Goal: Check status: Check status

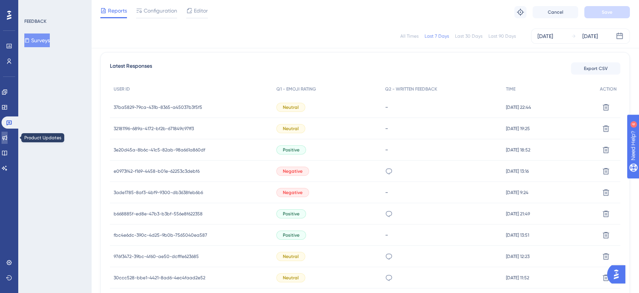
click at [8, 137] on link at bounding box center [5, 137] width 6 height 12
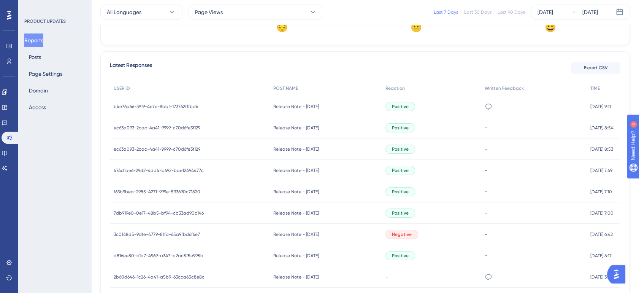
scroll to position [277, 0]
click at [485, 274] on icon at bounding box center [489, 276] width 8 height 8
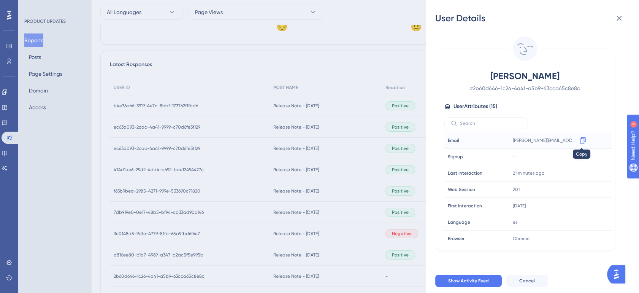
click at [581, 139] on icon at bounding box center [583, 140] width 6 height 6
click at [621, 17] on icon at bounding box center [619, 18] width 9 height 9
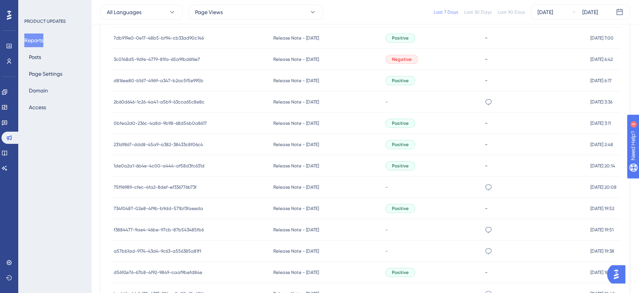
scroll to position [453, 0]
click at [419, 57] on div "Negative" at bounding box center [431, 57] width 99 height 21
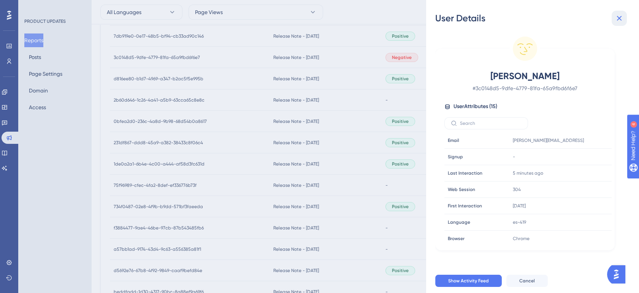
click at [621, 17] on icon at bounding box center [619, 18] width 5 height 5
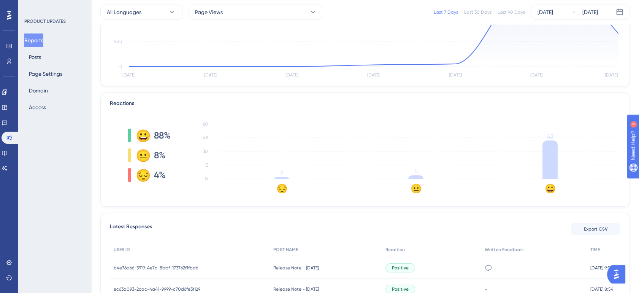
scroll to position [0, 0]
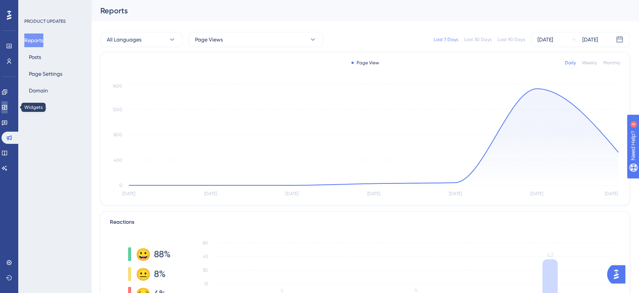
click at [8, 109] on icon at bounding box center [5, 107] width 6 height 6
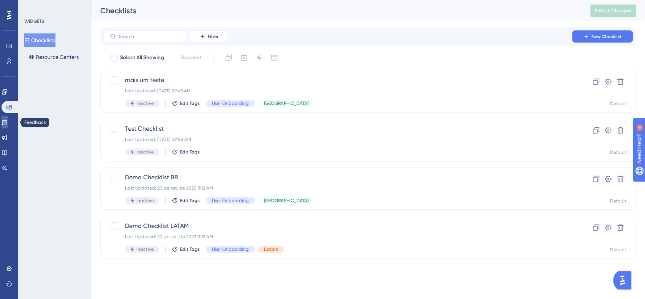
click at [7, 120] on icon at bounding box center [4, 122] width 5 height 5
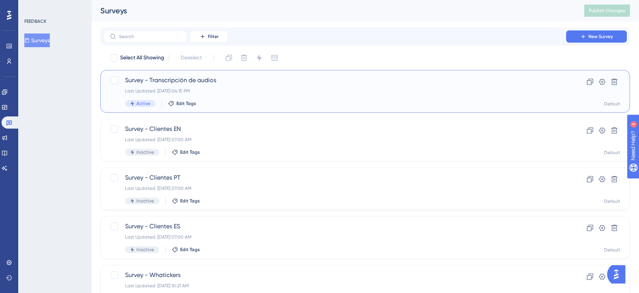
click at [260, 78] on span "Survey - Transcripción de audios" at bounding box center [334, 80] width 419 height 9
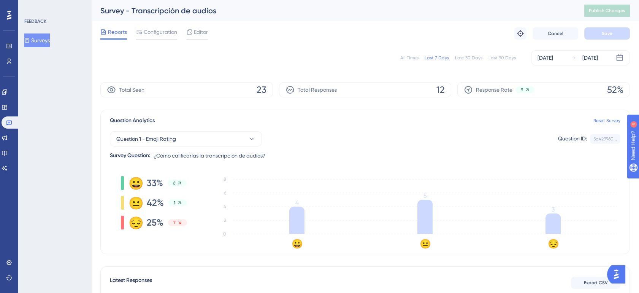
click at [410, 59] on div "All Times" at bounding box center [409, 58] width 18 height 6
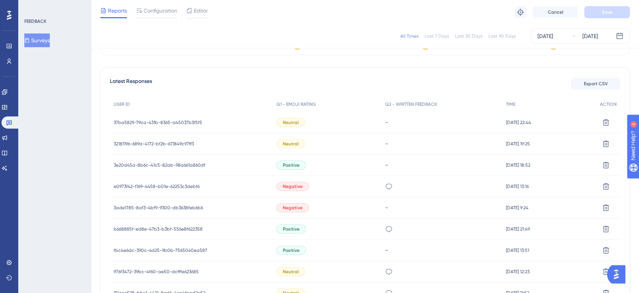
scroll to position [197, 0]
click at [8, 138] on icon at bounding box center [5, 138] width 6 height 6
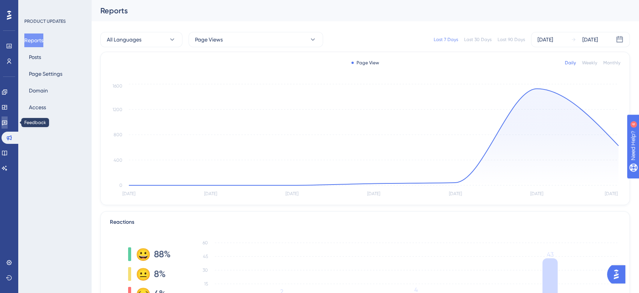
click at [8, 128] on link at bounding box center [5, 122] width 6 height 12
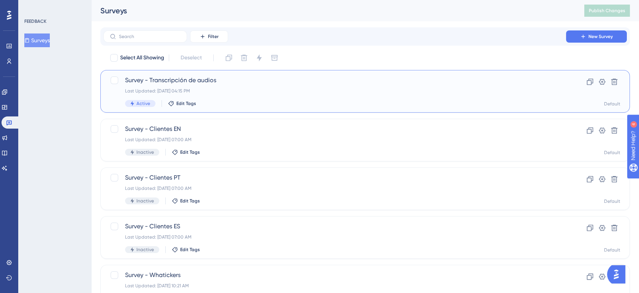
click at [237, 107] on div "Survey - Transcripción de audios Last Updated: 04 de ago. de 2025 04:15 PM Acti…" at bounding box center [364, 91] width 529 height 43
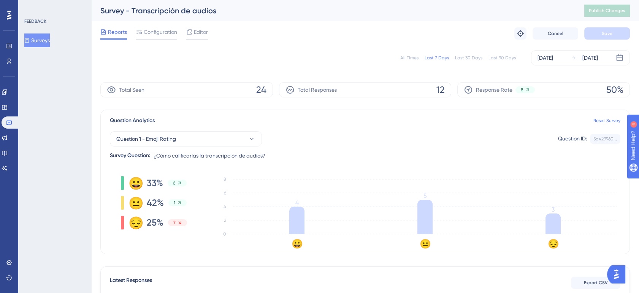
click at [412, 58] on div "All Times" at bounding box center [409, 58] width 18 height 6
